Goal: Information Seeking & Learning: Learn about a topic

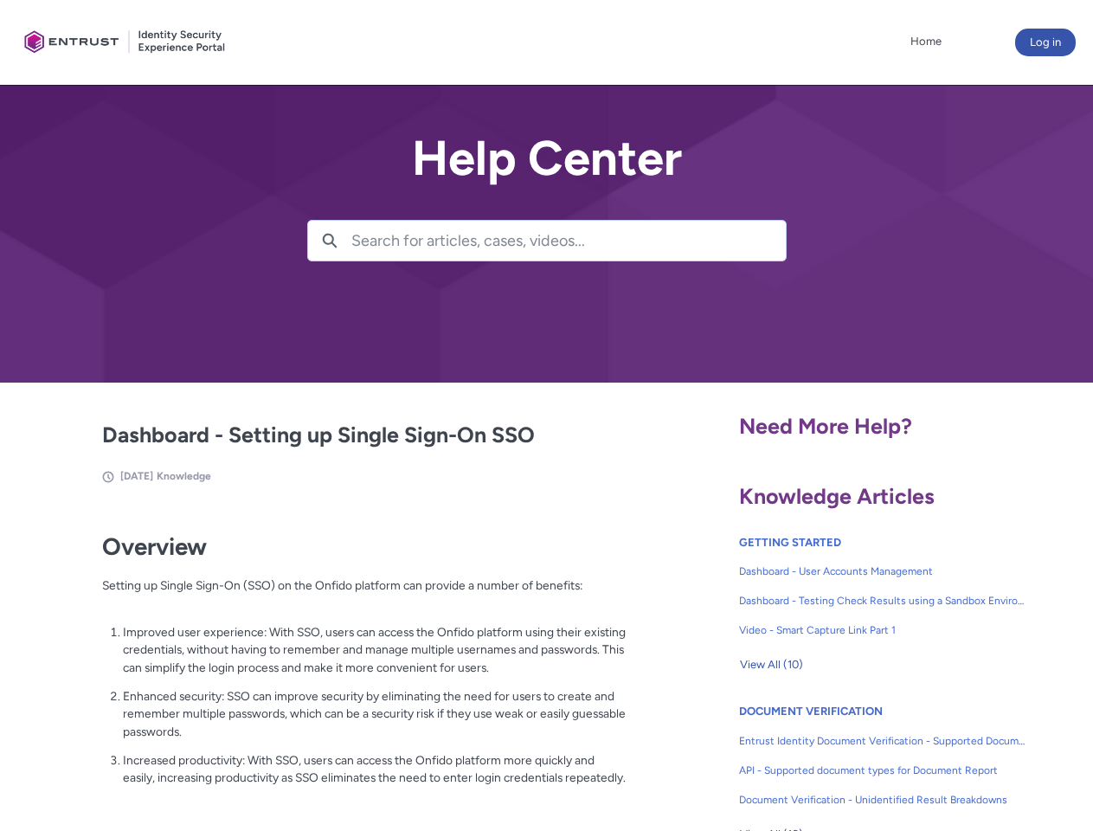
click at [330, 241] on lightning-primitive-icon "button" at bounding box center [330, 239] width 16 height 13
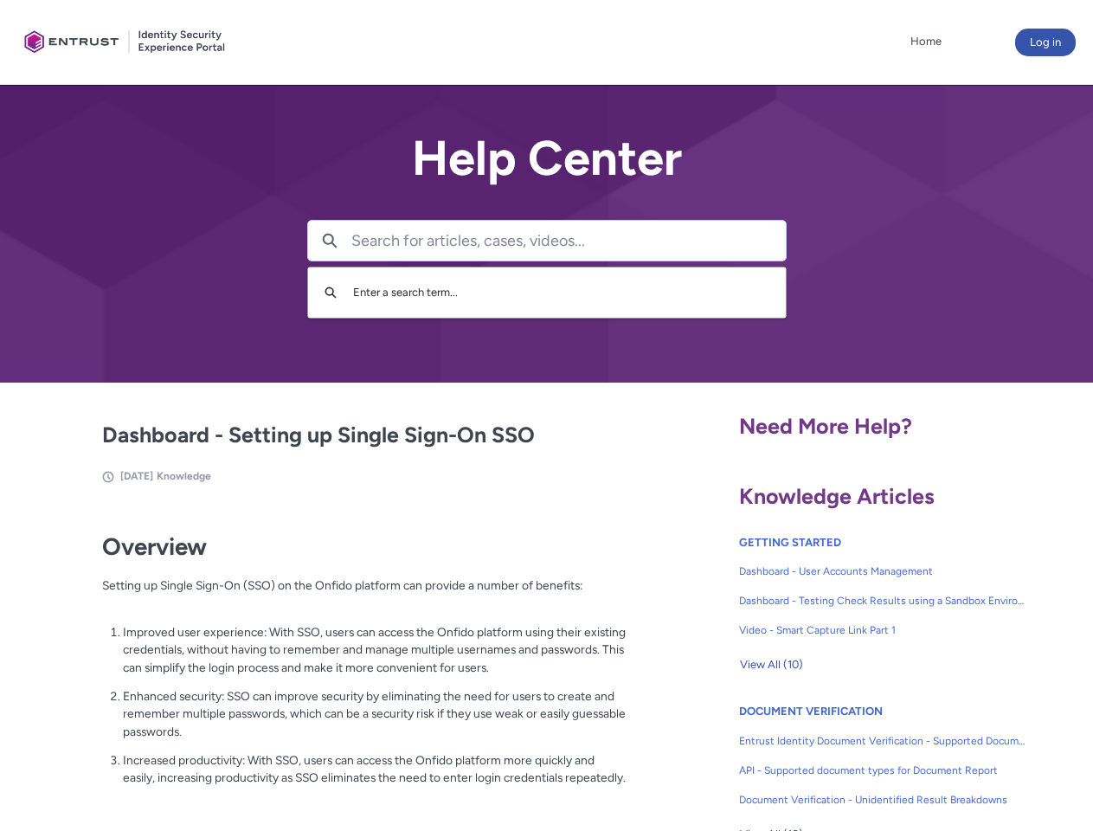
click at [332, 662] on p "Improved user experience: With SSO, users can access the Onfido platform using …" at bounding box center [375, 650] width 504 height 54
click at [771, 665] on span "View All (10)" at bounding box center [771, 665] width 63 height 26
click at [836, 757] on link "API - Supported document types for Document Report" at bounding box center [882, 770] width 287 height 29
